Goal: Task Accomplishment & Management: Complete application form

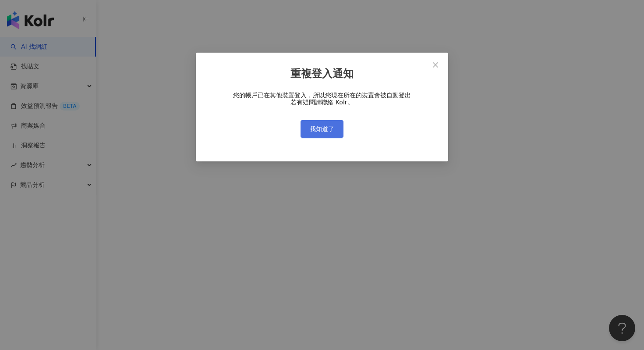
click at [329, 129] on span "我知道了" at bounding box center [322, 128] width 25 height 7
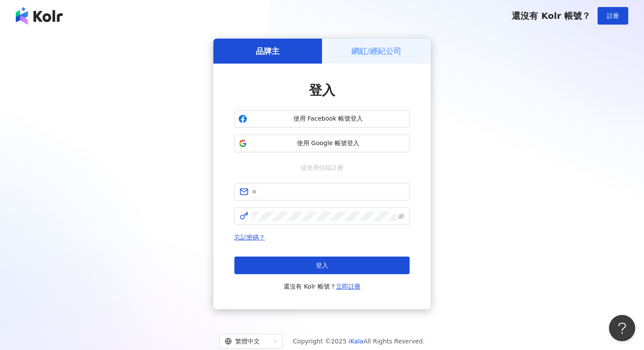
click at [377, 61] on div "網紅/經紀公司" at bounding box center [376, 51] width 109 height 25
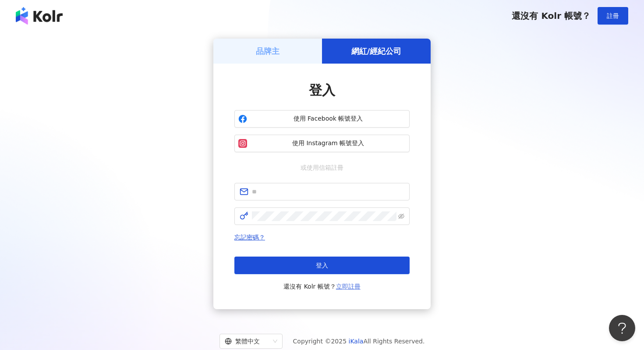
click at [348, 286] on link "立即註冊" at bounding box center [348, 286] width 25 height 7
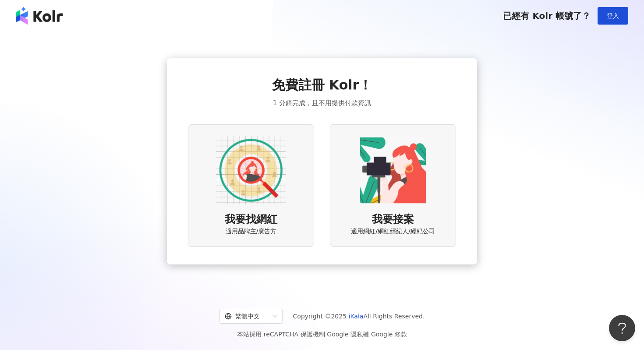
click at [272, 219] on span "我要找網紅" at bounding box center [251, 219] width 53 height 15
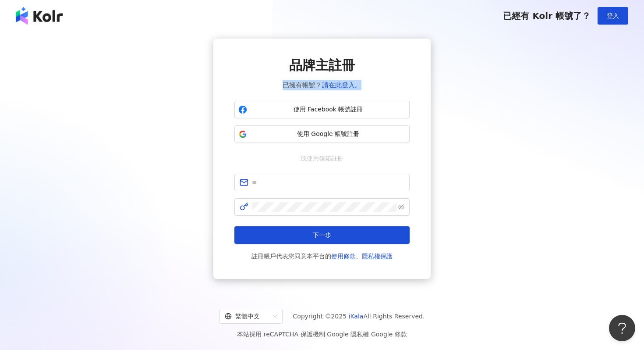
drag, startPoint x: 271, startPoint y: 84, endPoint x: 386, endPoint y: 86, distance: 114.4
click at [386, 86] on div "品牌主註冊 已擁有帳號？ 請在此登入。" at bounding box center [321, 73] width 175 height 34
copy span "已擁有帳號？ 請在此登入。"
click at [608, 20] on button "登入" at bounding box center [613, 16] width 31 height 18
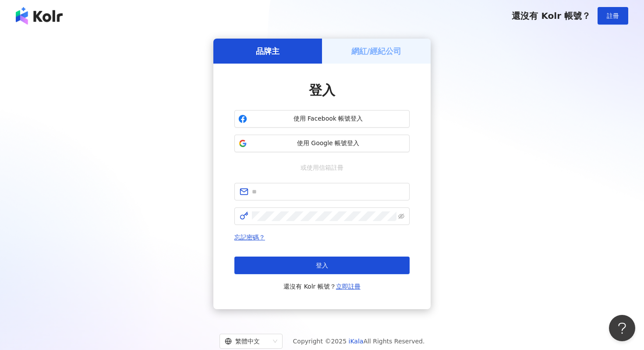
click at [375, 48] on h5 "網紅/經紀公司" at bounding box center [376, 51] width 50 height 11
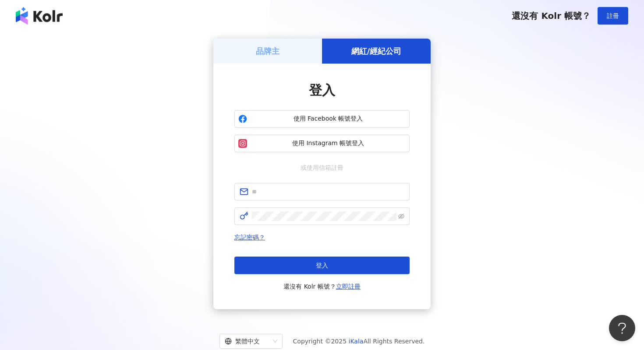
click at [275, 48] on h5 "品牌主" at bounding box center [268, 51] width 24 height 11
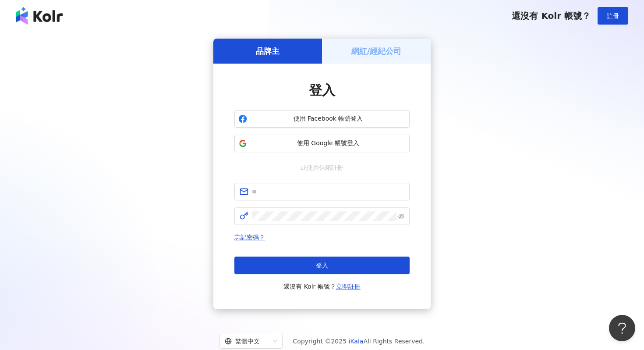
click at [365, 48] on h5 "網紅/經紀公司" at bounding box center [376, 51] width 50 height 11
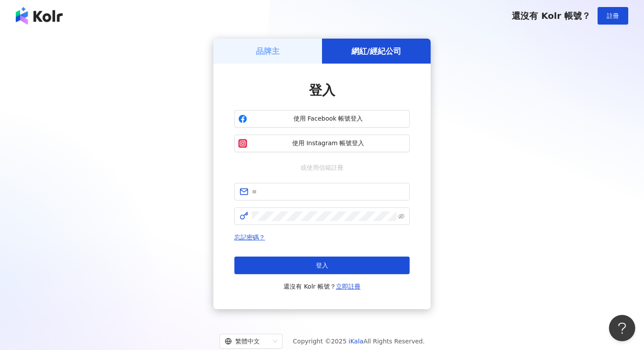
click at [290, 50] on div "品牌主" at bounding box center [267, 51] width 109 height 25
